Goal: Task Accomplishment & Management: Use online tool/utility

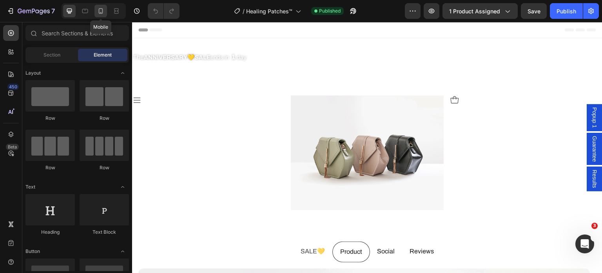
click at [101, 14] on icon at bounding box center [101, 11] width 8 height 8
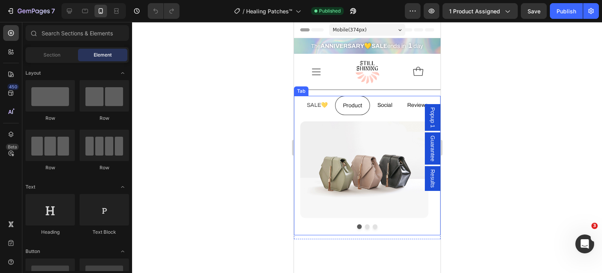
scroll to position [30, 0]
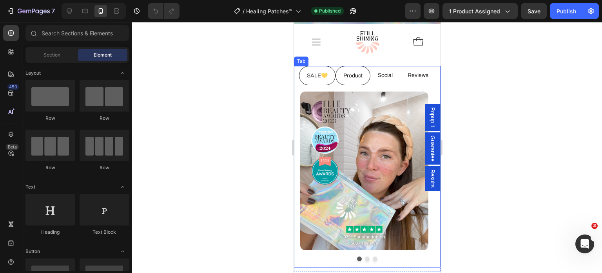
click at [313, 80] on p "SALE💛" at bounding box center [317, 76] width 21 height 10
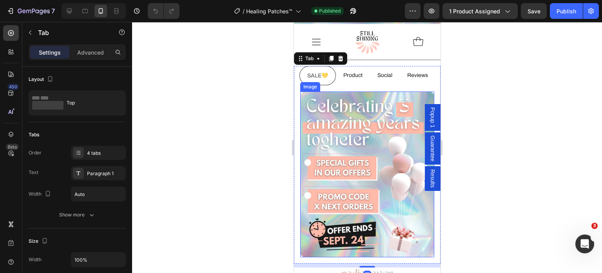
click at [351, 167] on img at bounding box center [367, 174] width 134 height 166
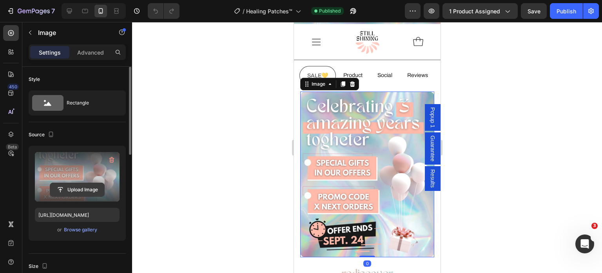
click at [72, 184] on input "file" at bounding box center [77, 189] width 54 height 13
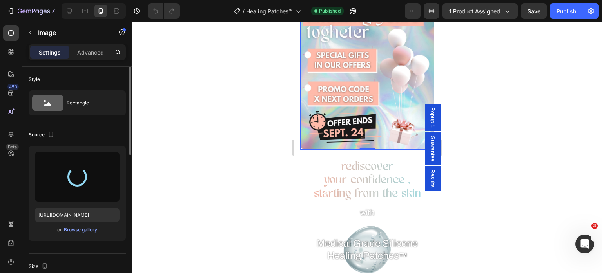
scroll to position [159, 0]
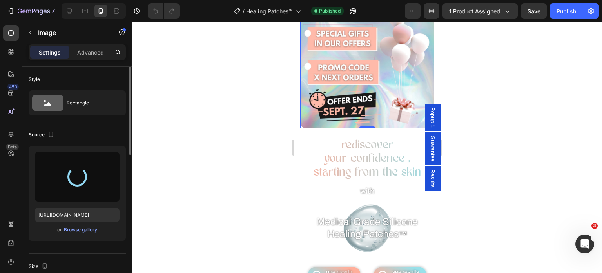
type input "[URL][DOMAIN_NAME]"
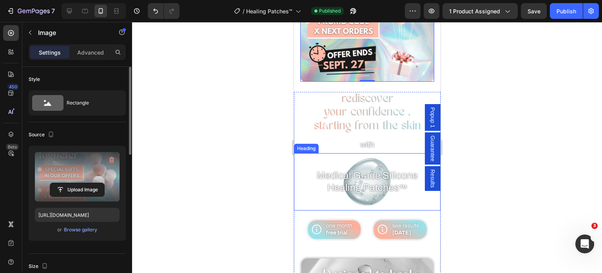
scroll to position [56, 0]
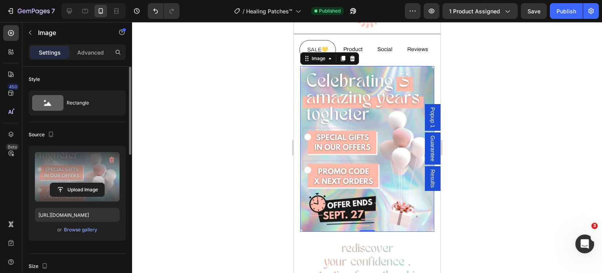
click at [242, 127] on div at bounding box center [367, 147] width 470 height 251
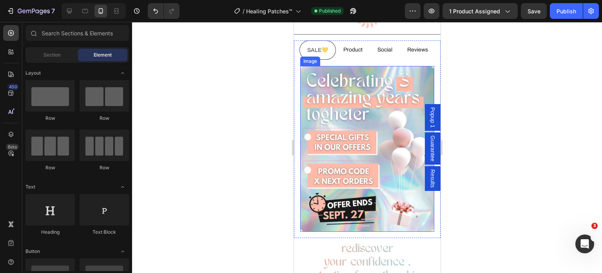
scroll to position [0, 0]
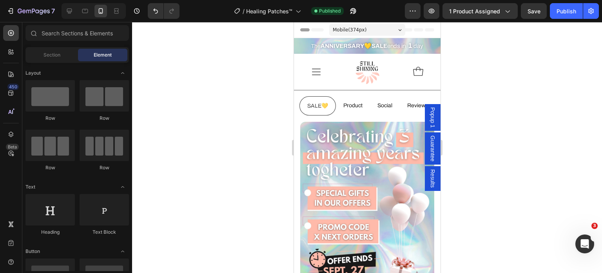
click at [251, 109] on div at bounding box center [367, 147] width 470 height 251
click at [557, 13] on div "Publish" at bounding box center [567, 11] width 20 height 8
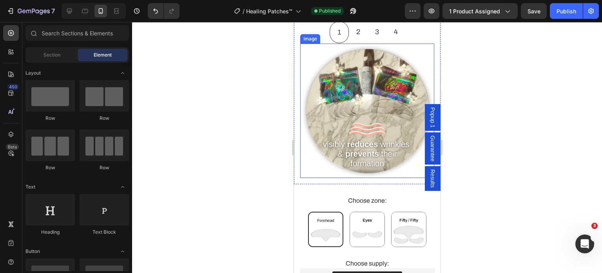
scroll to position [662, 0]
click at [235, 131] on div at bounding box center [367, 147] width 470 height 251
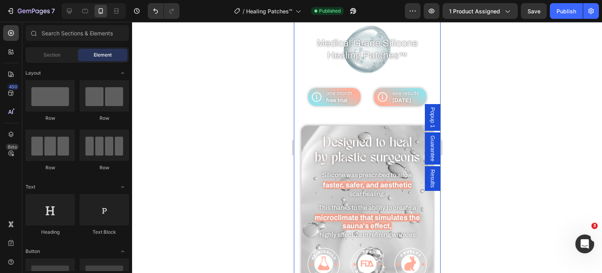
scroll to position [108, 0]
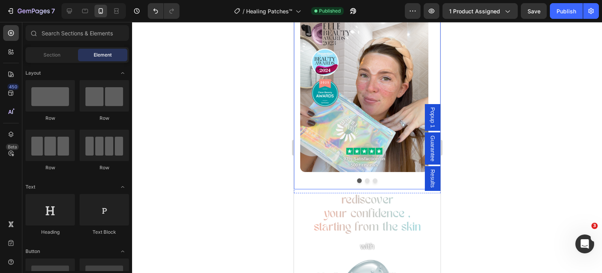
click at [238, 195] on div at bounding box center [367, 147] width 470 height 251
click at [268, 71] on div at bounding box center [367, 147] width 470 height 251
click at [282, 126] on div at bounding box center [367, 147] width 470 height 251
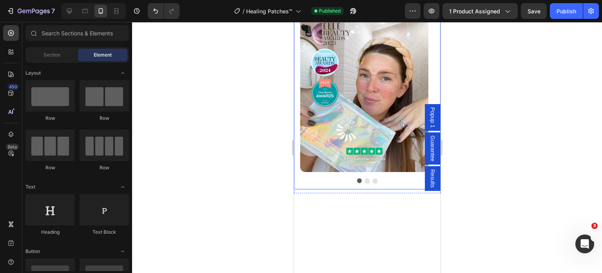
scroll to position [0, 0]
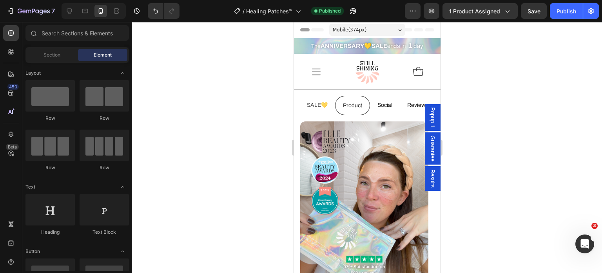
click at [464, 97] on div at bounding box center [367, 147] width 470 height 251
